Goal: Task Accomplishment & Management: Manage account settings

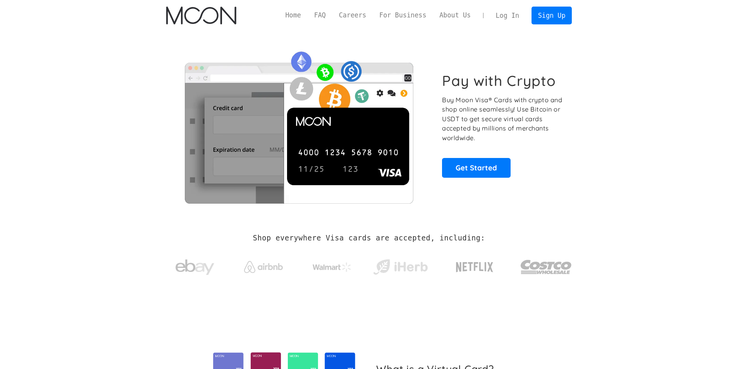
click at [514, 13] on link "Log In" at bounding box center [507, 15] width 36 height 17
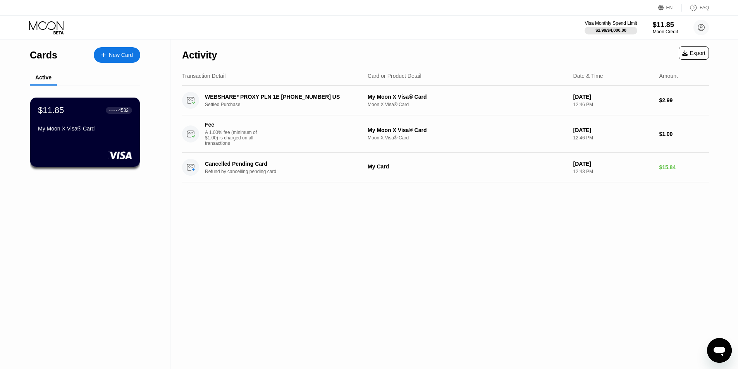
click at [375, 249] on div "Activity Export Transaction Detail Card or Product Detail Date & Time Amount WE…" at bounding box center [445, 204] width 550 height 330
drag, startPoint x: 244, startPoint y: 98, endPoint x: 371, endPoint y: 235, distance: 187.1
click at [371, 235] on div "Activity Export Transaction Detail Card or Product Detail Date & Time Amount WE…" at bounding box center [445, 204] width 550 height 330
click at [372, 235] on div "Activity Export Transaction Detail Card or Product Detail Date & Time Amount WE…" at bounding box center [445, 204] width 550 height 330
